Goal: Find specific page/section: Locate a particular part of the current website

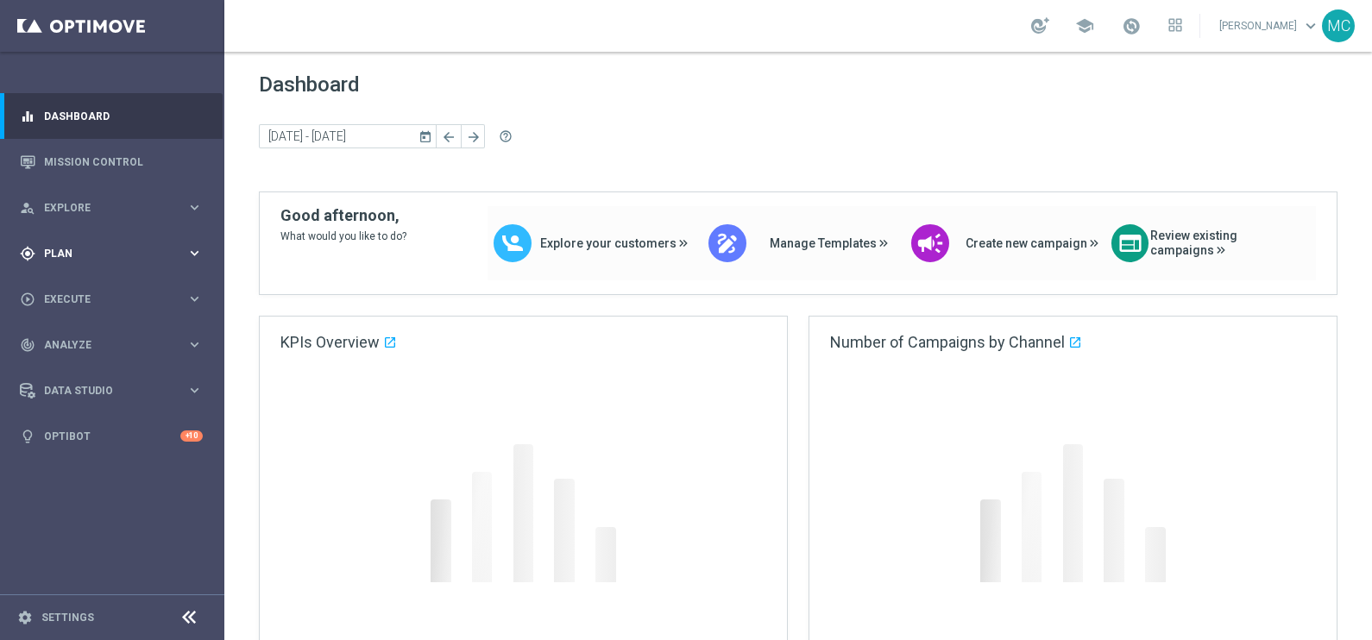
click at [192, 243] on div "gps_fixed Plan keyboard_arrow_right" at bounding box center [111, 253] width 223 height 46
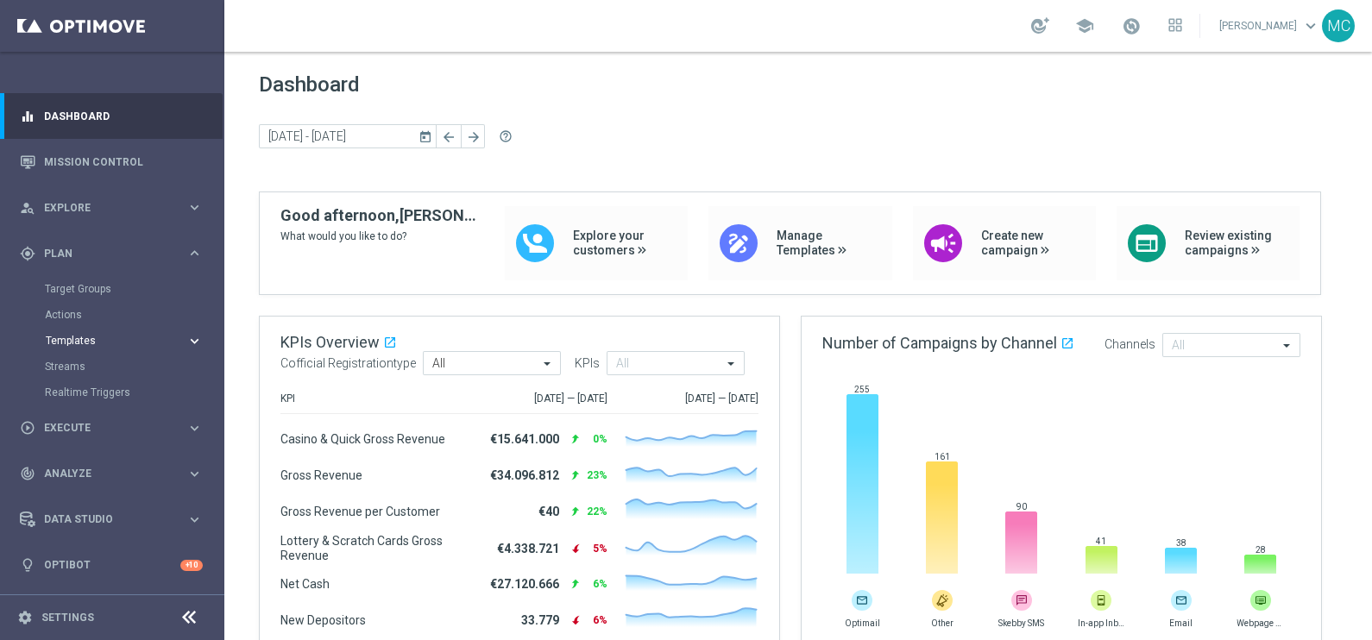
click at [186, 337] on icon "keyboard_arrow_right" at bounding box center [194, 341] width 16 height 16
click at [1141, 22] on span at bounding box center [1131, 25] width 19 height 19
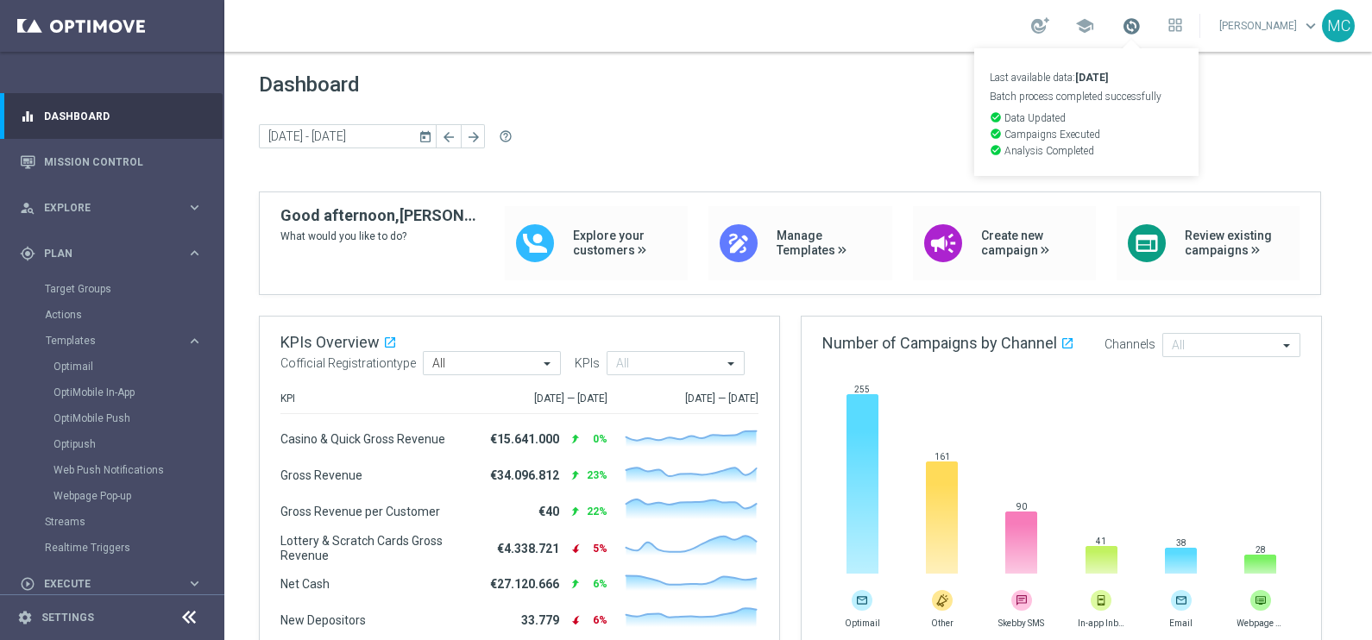
click at [1141, 22] on span at bounding box center [1131, 25] width 19 height 19
drag, startPoint x: 77, startPoint y: 362, endPoint x: 205, endPoint y: 332, distance: 131.2
click at [77, 362] on link "Optimail" at bounding box center [117, 367] width 126 height 14
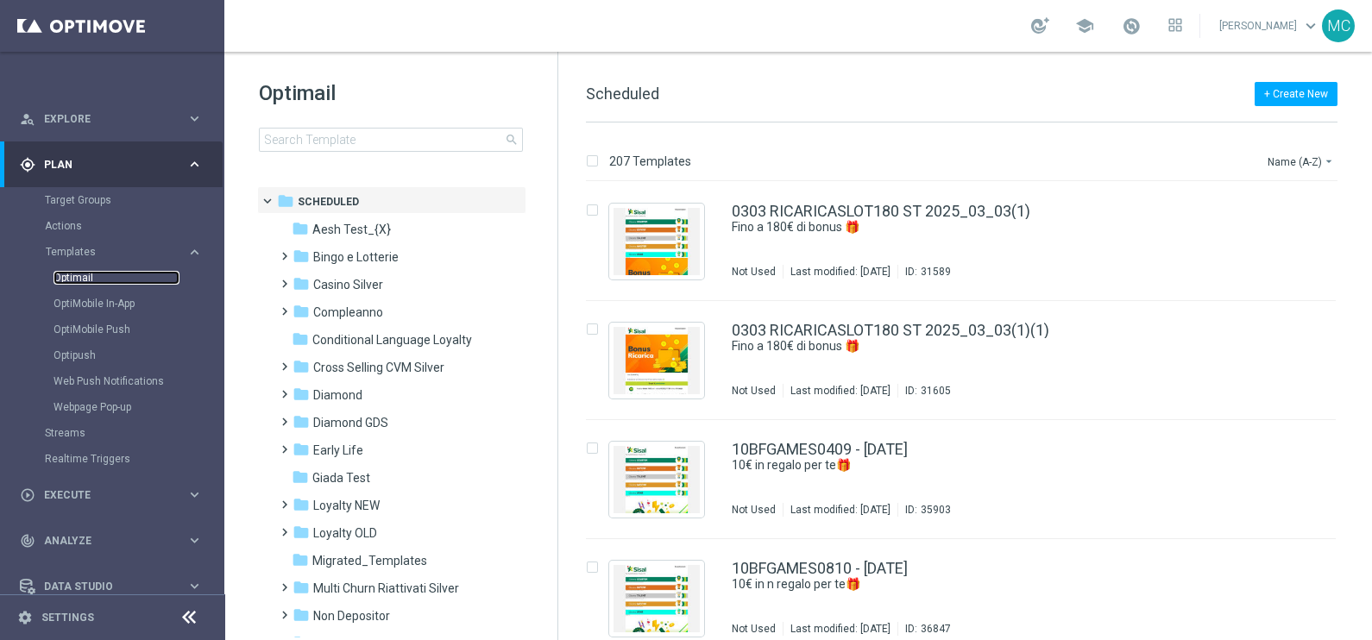
scroll to position [153, 0]
